Goal: Register for event/course

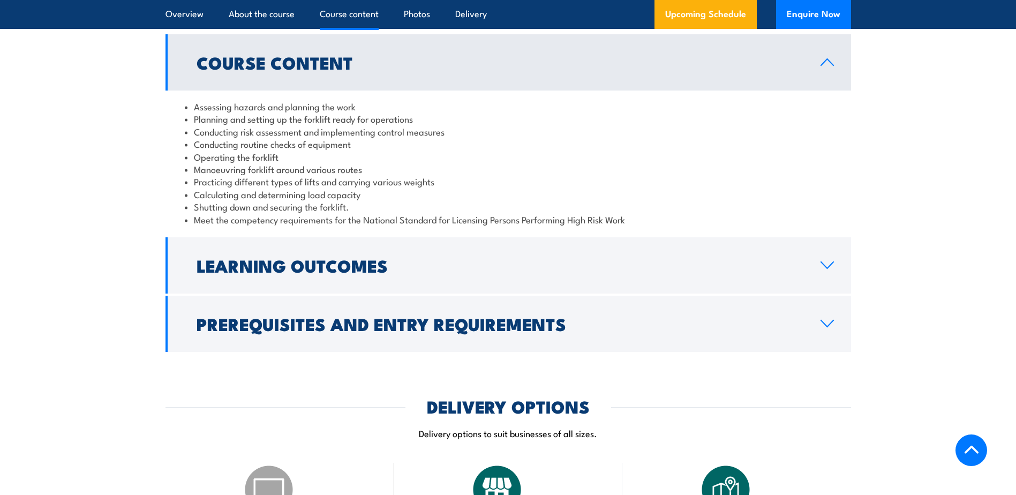
scroll to position [1018, 0]
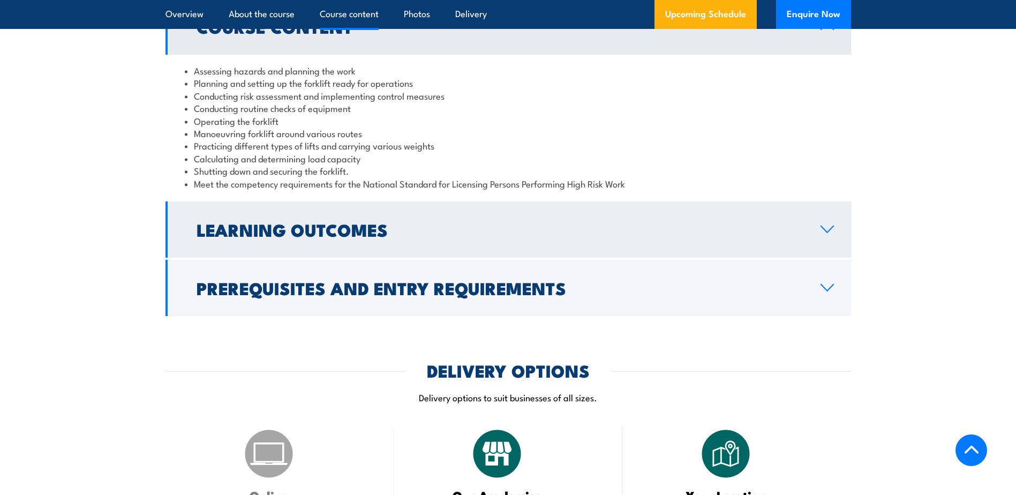
click at [333, 225] on h2 "Learning Outcomes" at bounding box center [500, 229] width 607 height 15
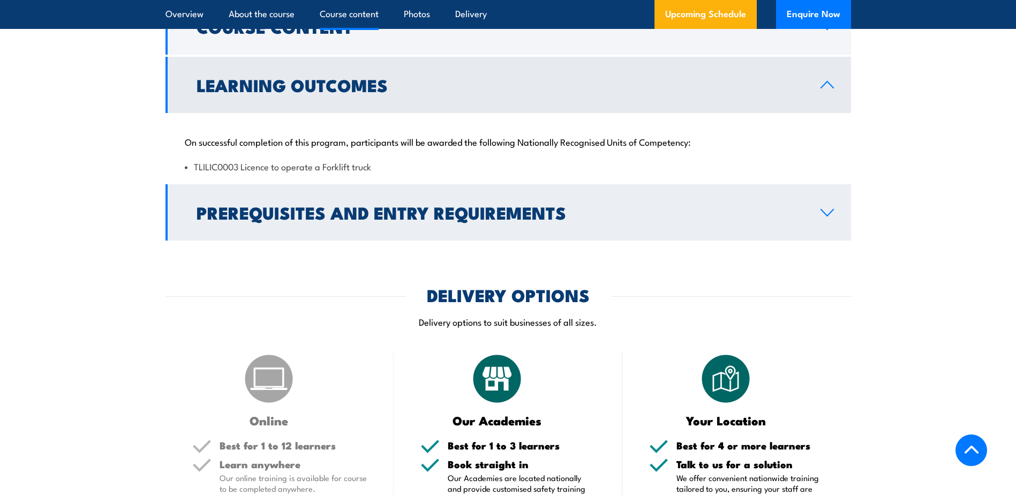
click at [346, 215] on h2 "Prerequisites and Entry Requirements" at bounding box center [500, 212] width 607 height 15
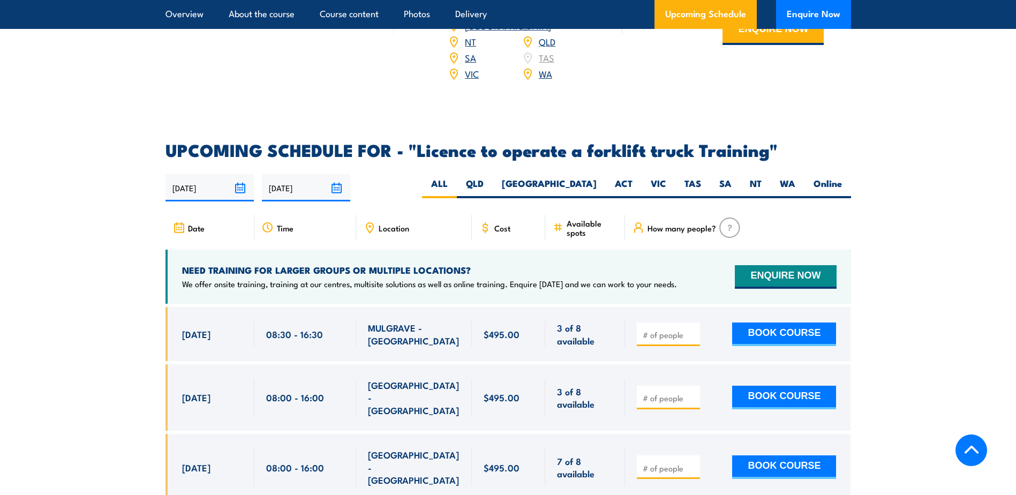
scroll to position [1822, 0]
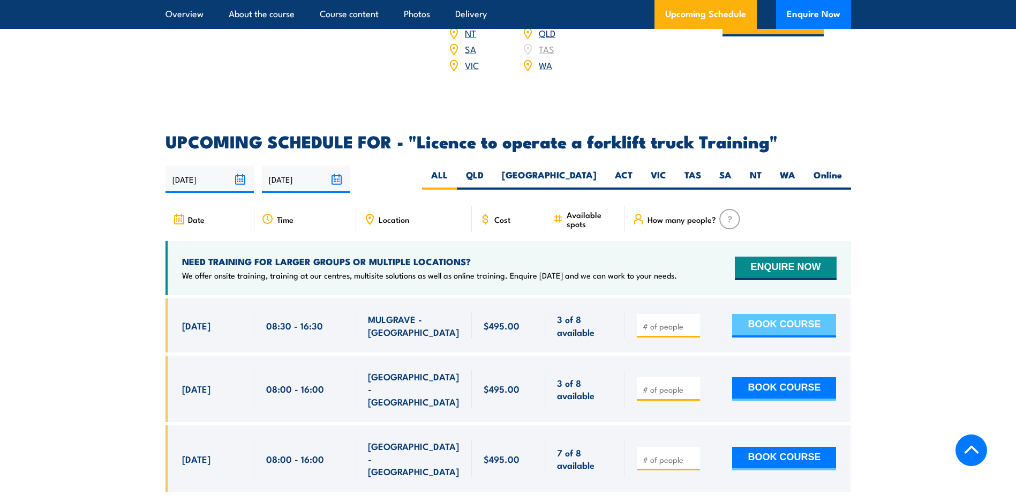
click at [784, 314] on button "BOOK COURSE" at bounding box center [784, 326] width 104 height 24
type input "1"
click at [771, 314] on button "BOOK COURSE" at bounding box center [784, 326] width 104 height 24
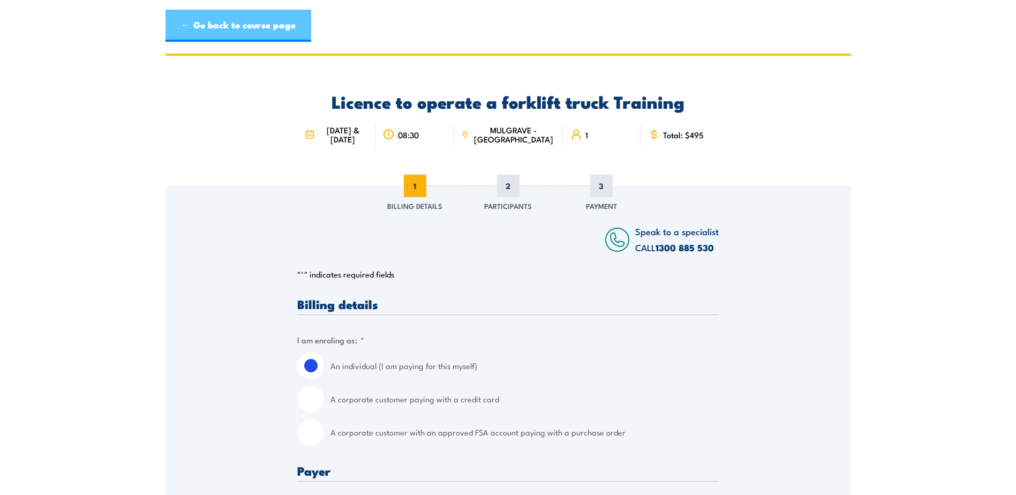
click at [220, 29] on link "← Go back to course page" at bounding box center [239, 26] width 146 height 32
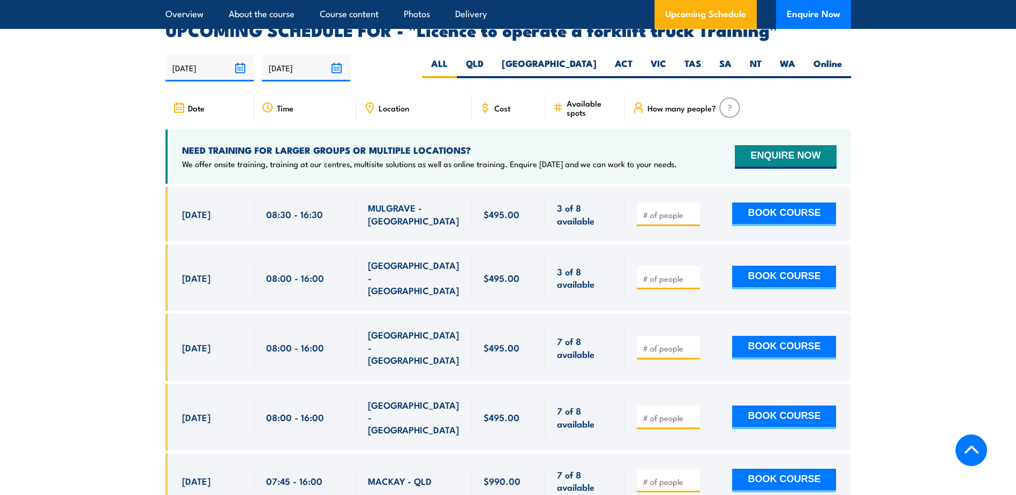
scroll to position [1803, 0]
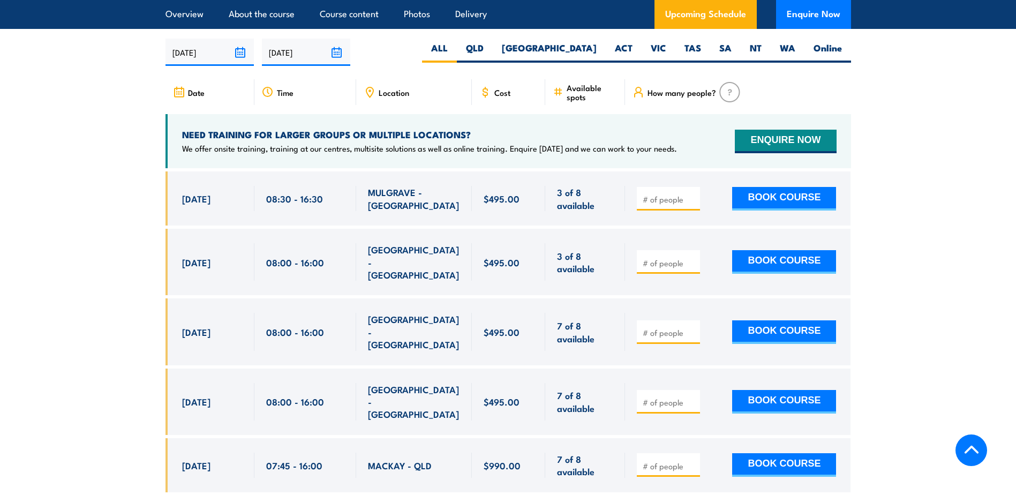
click at [659, 194] on input "number" at bounding box center [670, 199] width 54 height 11
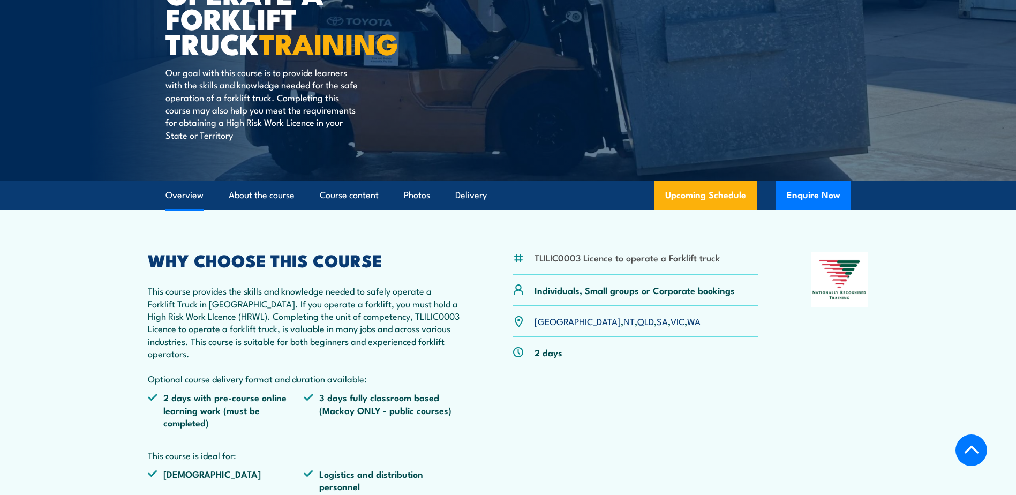
scroll to position [161, 0]
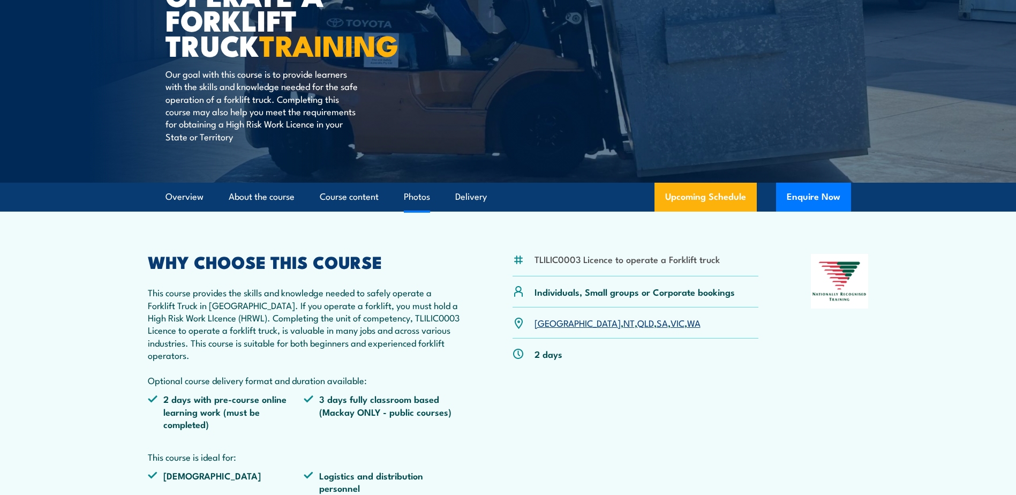
click at [409, 194] on link "Photos" at bounding box center [417, 197] width 26 height 28
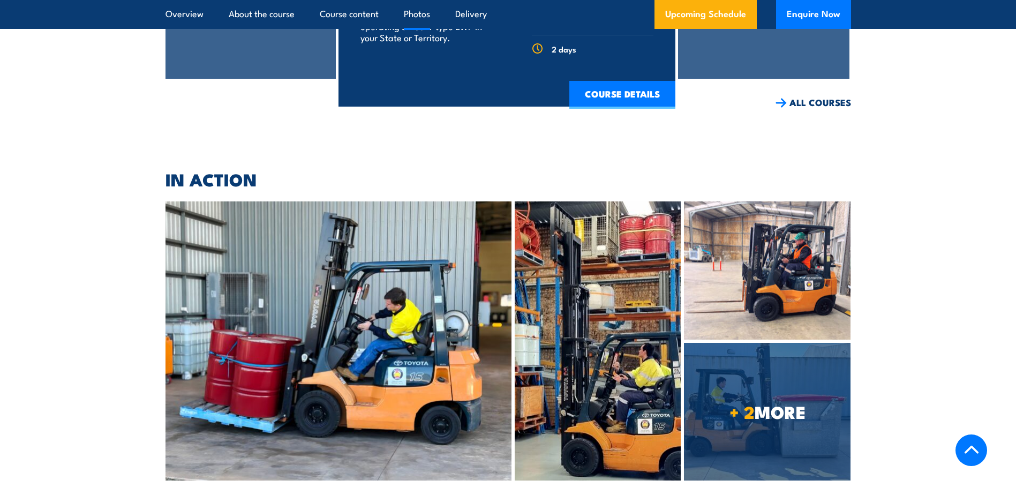
scroll to position [3394, 0]
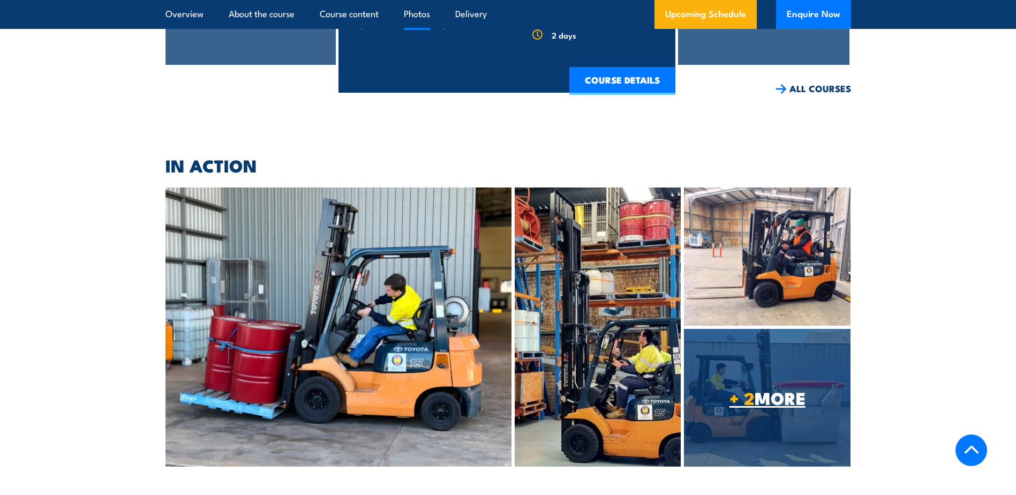
click at [776, 390] on span "+ 2 MORE" at bounding box center [767, 397] width 167 height 15
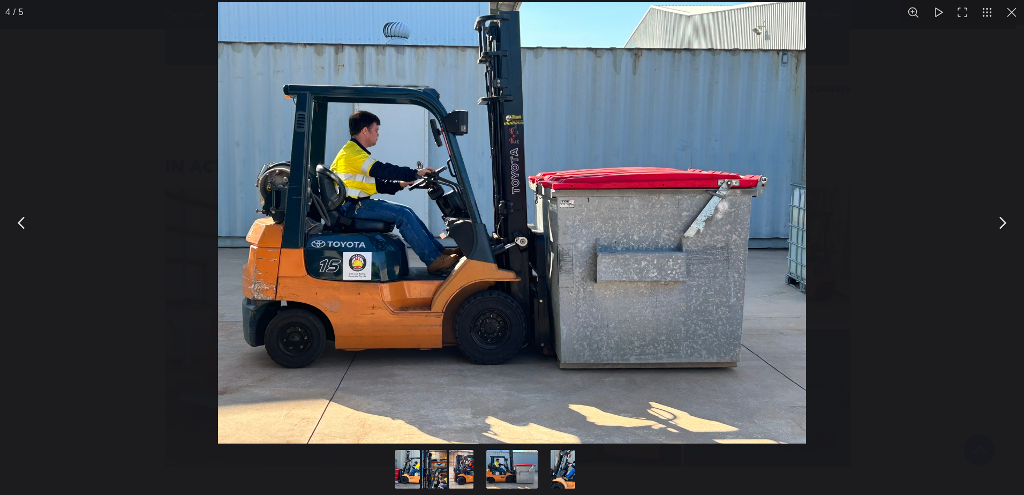
click at [1000, 223] on button "You can close this modal content with the ESC key" at bounding box center [1002, 222] width 27 height 27
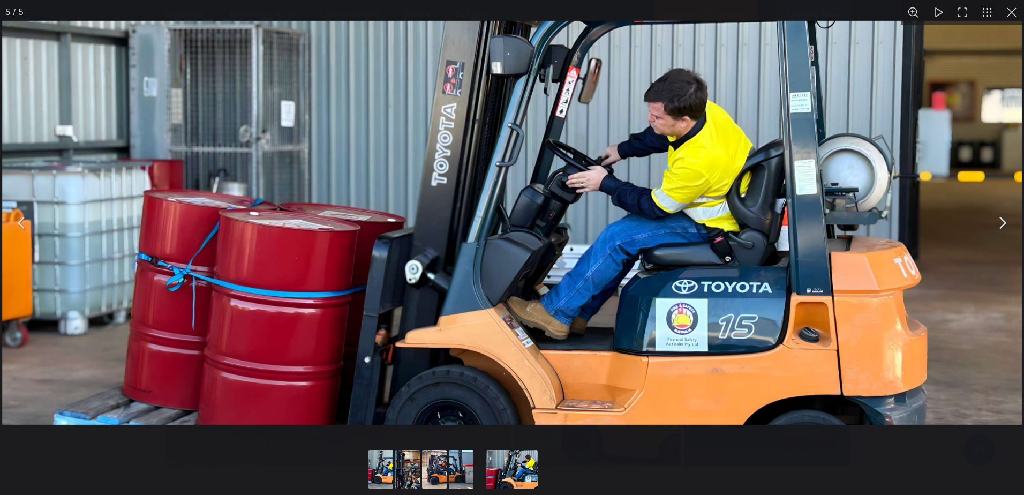
click at [1000, 223] on button "You can close this modal content with the ESC key" at bounding box center [1002, 222] width 27 height 27
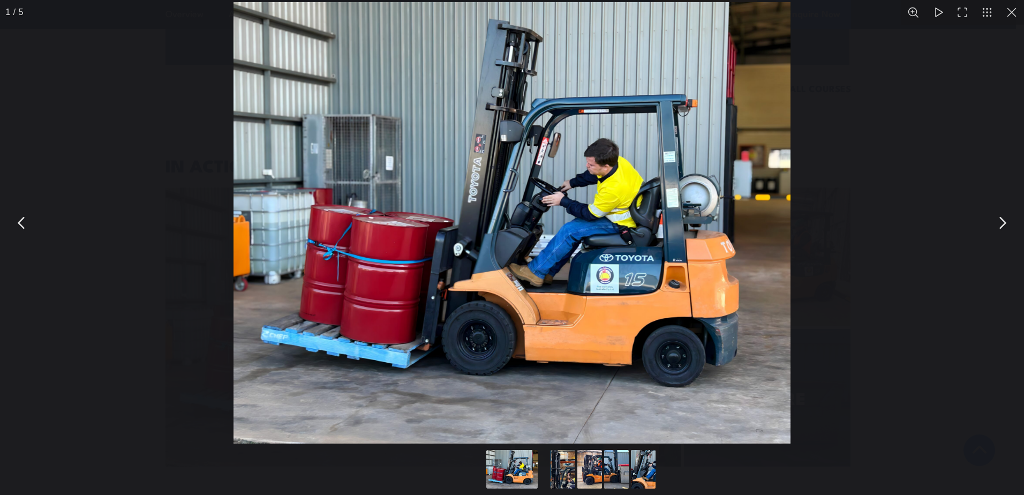
click at [1000, 223] on button "You can close this modal content with the ESC key" at bounding box center [1002, 222] width 27 height 27
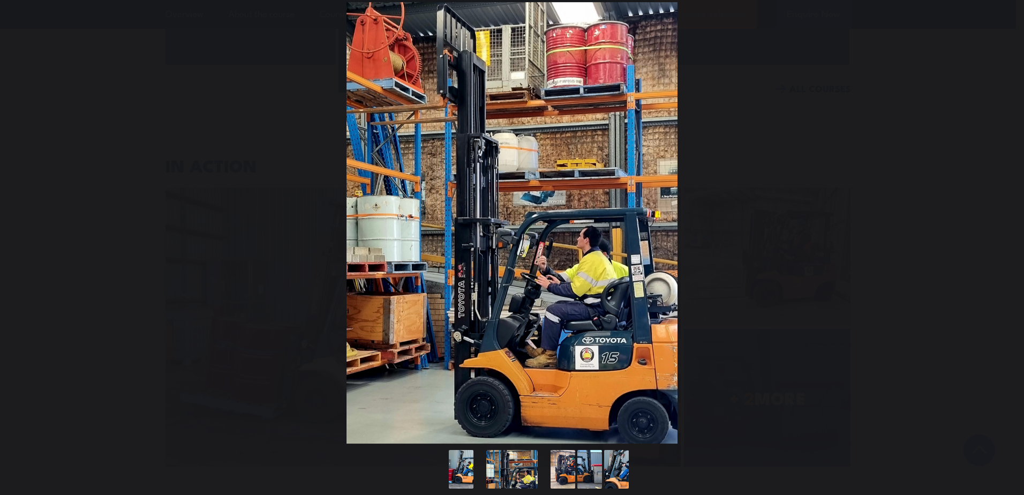
click at [1000, 223] on button "You can close this modal content with the ESC key" at bounding box center [1002, 222] width 27 height 27
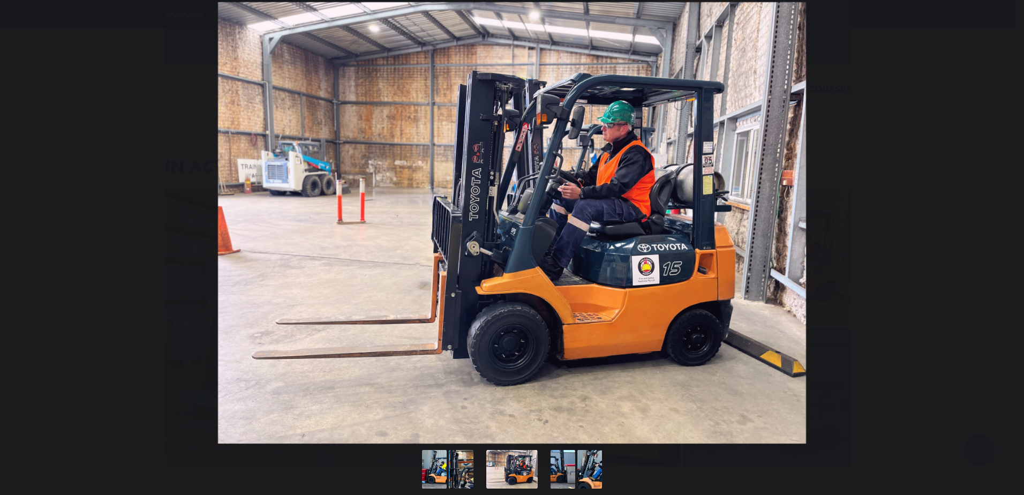
click at [1000, 223] on button "You can close this modal content with the ESC key" at bounding box center [1002, 222] width 27 height 27
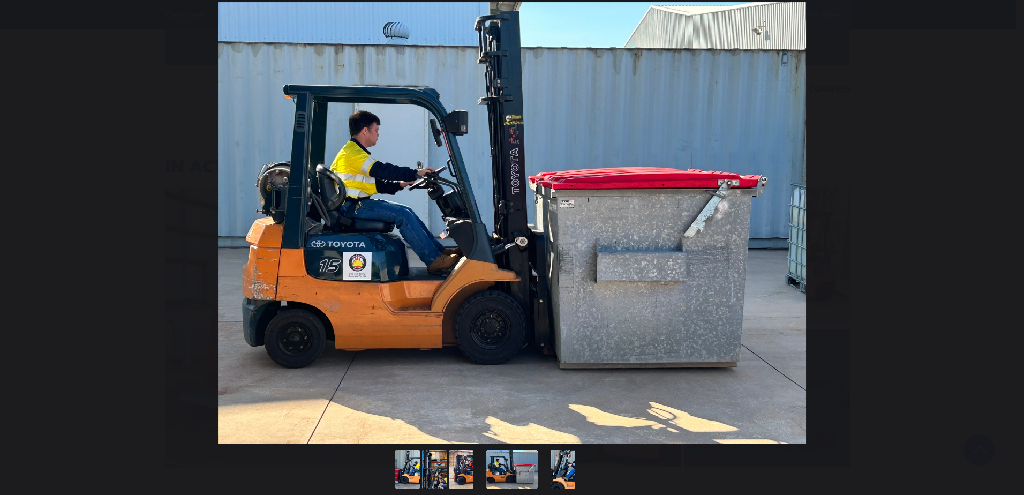
click at [1000, 223] on button "You can close this modal content with the ESC key" at bounding box center [1002, 222] width 27 height 27
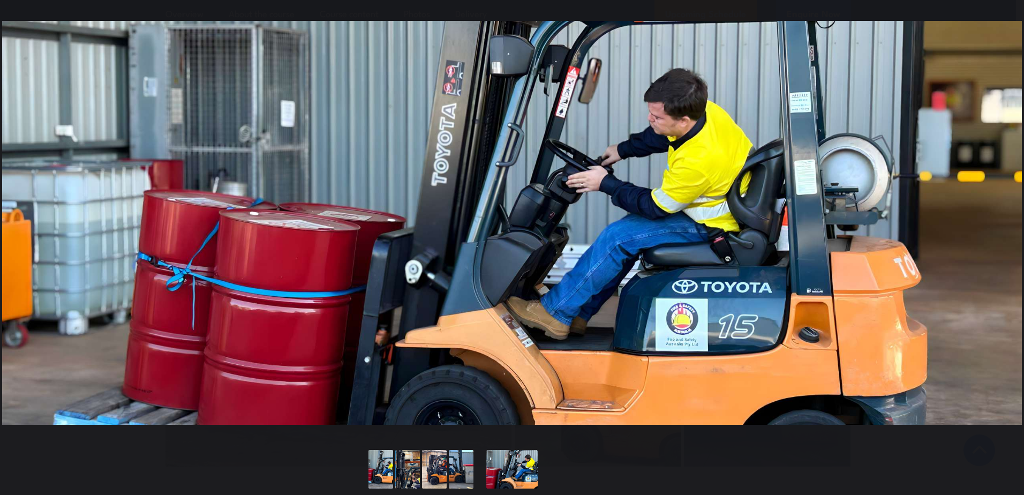
click at [1000, 223] on button "You can close this modal content with the ESC key" at bounding box center [1002, 222] width 27 height 27
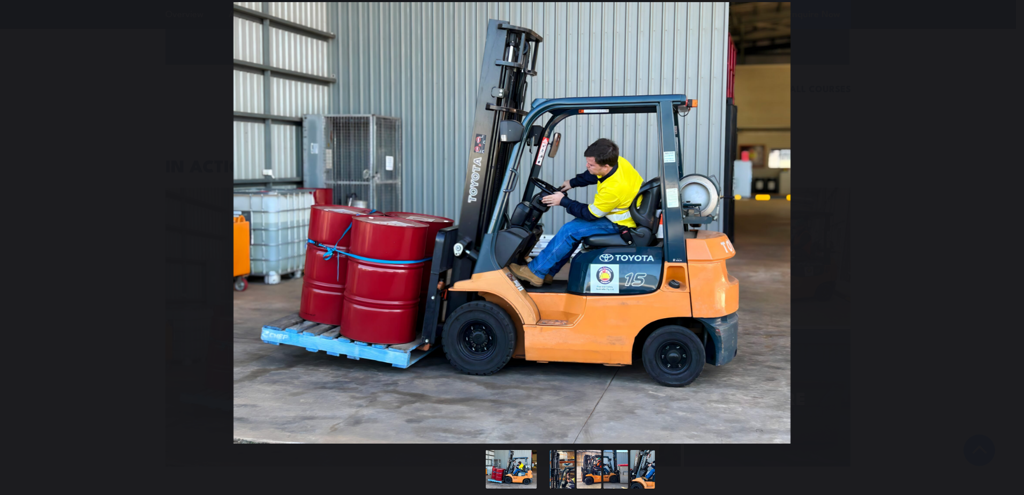
click at [1000, 223] on button "You can close this modal content with the ESC key" at bounding box center [1002, 222] width 27 height 27
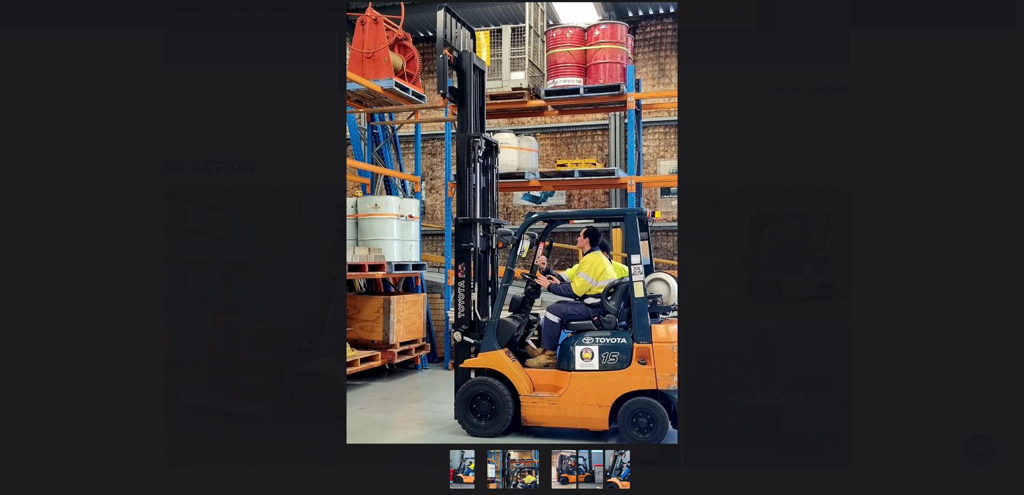
click at [1000, 223] on button "You can close this modal content with the ESC key" at bounding box center [1002, 222] width 27 height 27
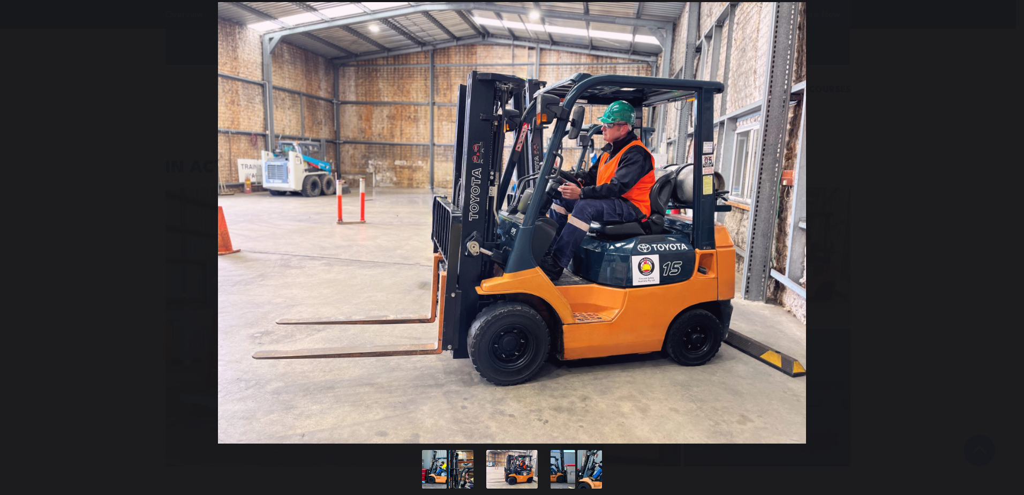
click at [1000, 223] on button "You can close this modal content with the ESC key" at bounding box center [1002, 222] width 27 height 27
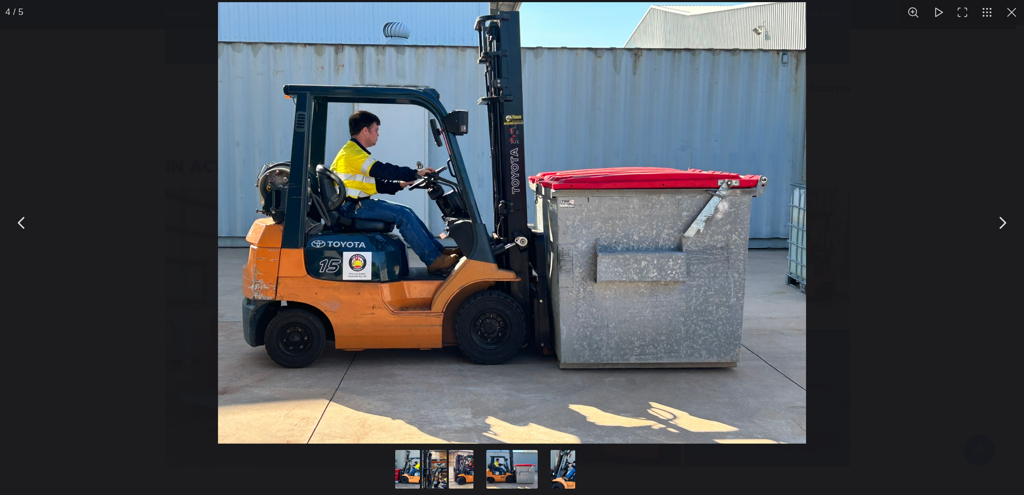
click at [1012, 10] on button "You can close this modal content with the ESC key" at bounding box center [1012, 12] width 25 height 25
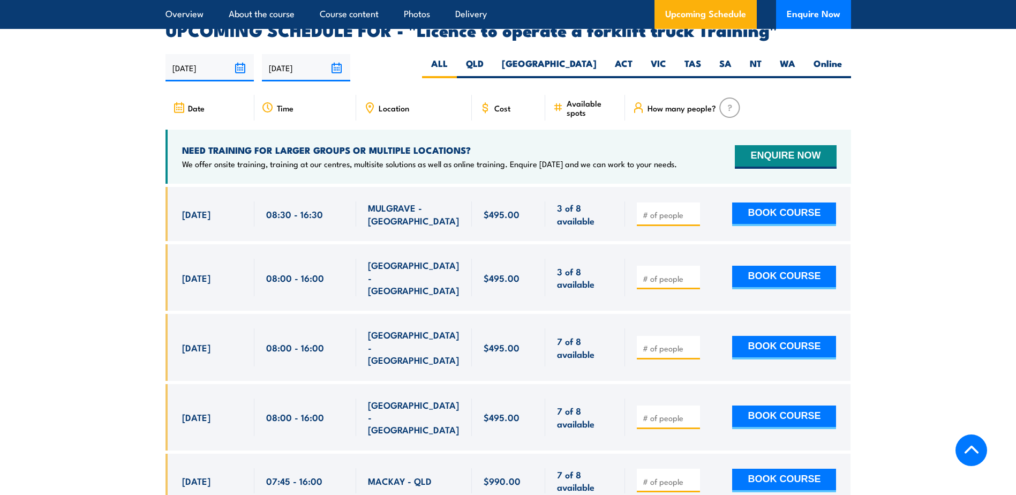
scroll to position [1787, 0]
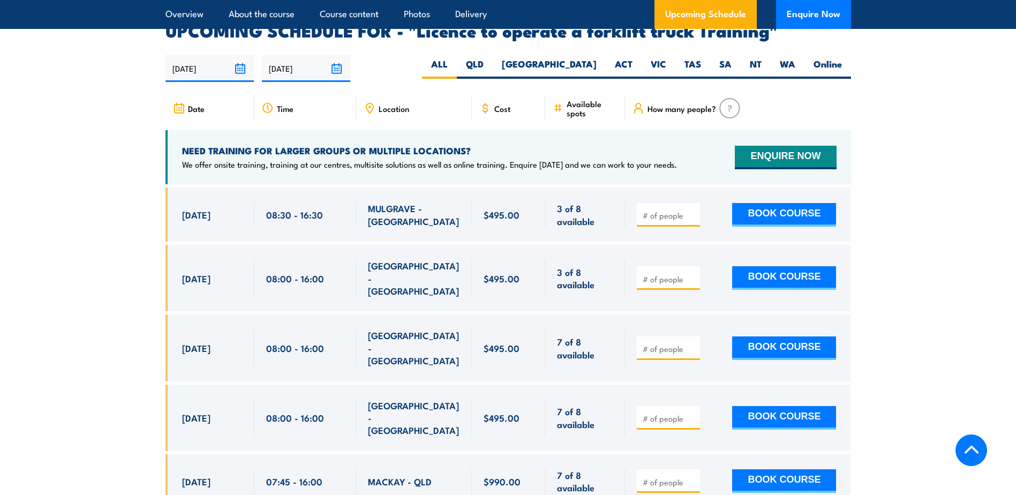
click at [673, 210] on input "number" at bounding box center [670, 215] width 54 height 11
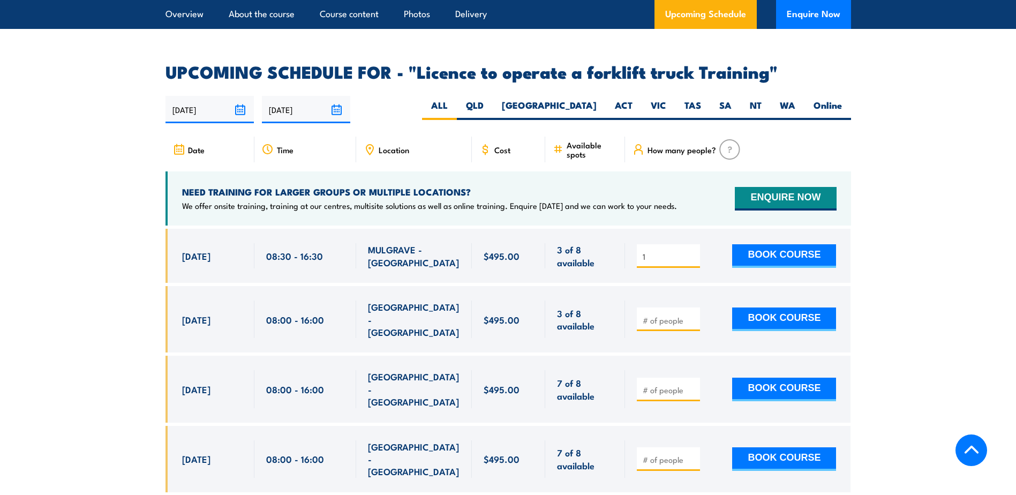
scroll to position [1733, 0]
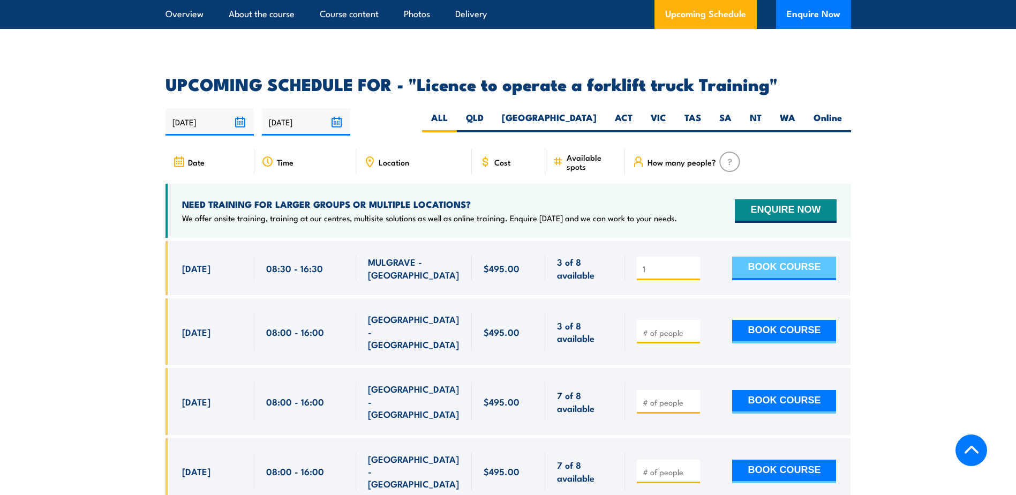
type input "1"
click at [762, 257] on button "BOOK COURSE" at bounding box center [784, 269] width 104 height 24
